Goal: Navigation & Orientation: Find specific page/section

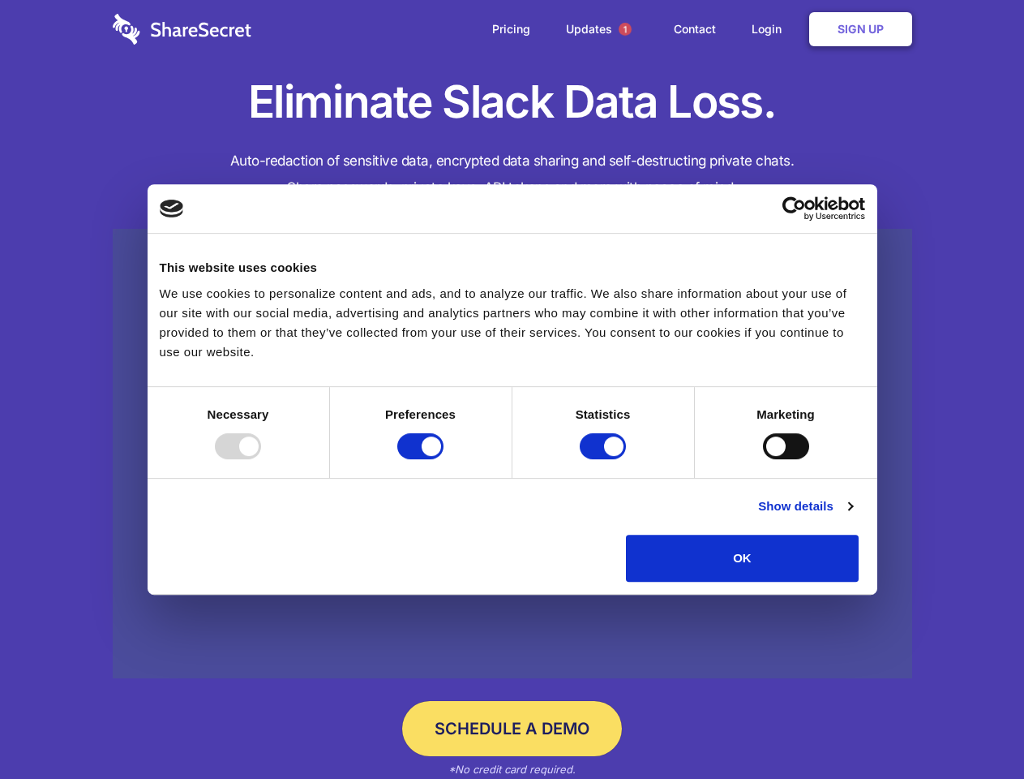
click at [261, 459] on div at bounding box center [238, 446] width 46 height 26
click at [444, 459] on input "Preferences" at bounding box center [420, 446] width 46 height 26
checkbox input "false"
click at [605, 459] on input "Statistics" at bounding box center [603, 446] width 46 height 26
checkbox input "false"
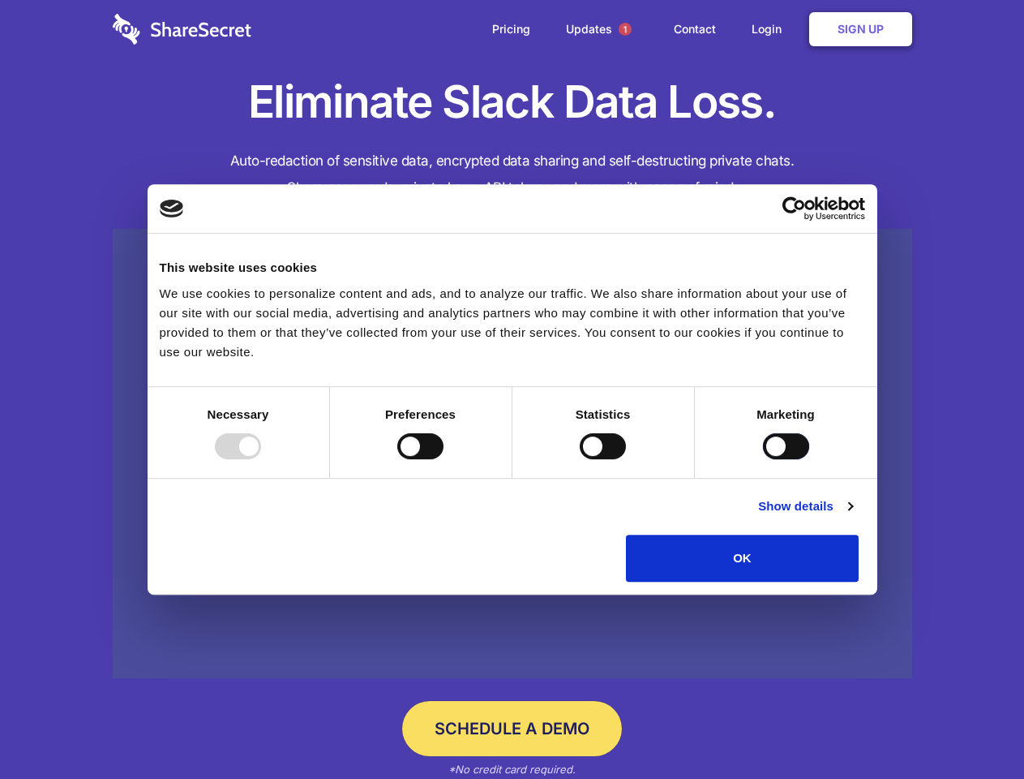
click at [763, 459] on input "Marketing" at bounding box center [786, 446] width 46 height 26
checkbox input "true"
click at [852, 516] on link "Show details" at bounding box center [805, 505] width 94 height 19
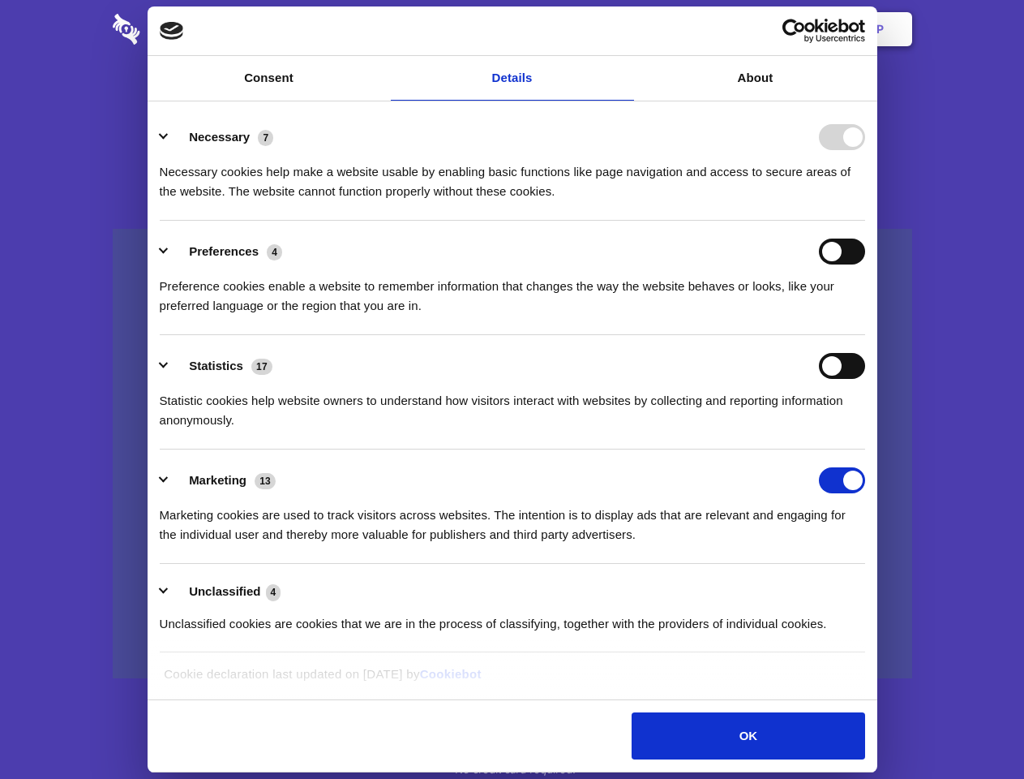
click at [865, 221] on li "Necessary 7 Necessary cookies help make a website usable by enabling basic func…" at bounding box center [513, 163] width 706 height 114
click at [624, 29] on span "1" at bounding box center [625, 29] width 13 height 13
